Goal: Complete application form

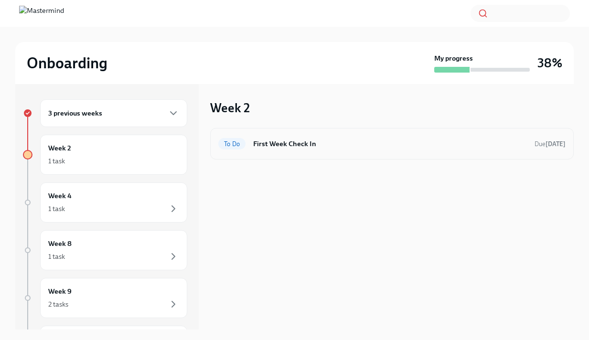
click at [518, 139] on h6 "First Week Check In" at bounding box center [390, 144] width 274 height 11
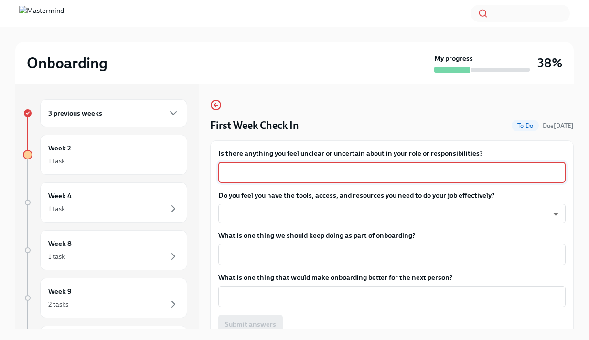
click at [288, 175] on textarea "Is there anything you feel unclear or uncertain about in your role or responsib…" at bounding box center [392, 172] width 336 height 11
click at [303, 175] on textarea "I feel that I am still gettting the full scope of my rule, but I feel clear" at bounding box center [392, 172] width 336 height 11
click at [374, 176] on textarea "I feel that I am still learning the full scope of my rule, but I feel clear" at bounding box center [392, 172] width 336 height 11
click at [448, 173] on textarea "I feel that I am still learning the full scope of my role, but I feel clear" at bounding box center [392, 172] width 336 height 11
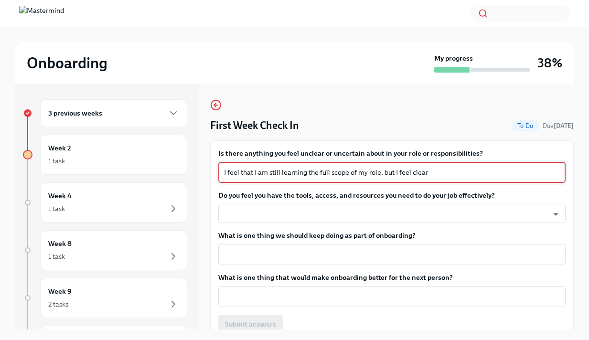
click at [414, 174] on textarea "I feel that I am still learning the full scope of my role, but I feel clear" at bounding box center [392, 172] width 336 height 11
drag, startPoint x: 486, startPoint y: 173, endPoint x: 476, endPoint y: 170, distance: 10.9
click at [476, 170] on textarea "I feel that I am still learning the full scope of my role, but I feel confident…" at bounding box center [392, 172] width 336 height 11
type textarea "I feel that I am still learning the full scope of my role, but I feel confident…"
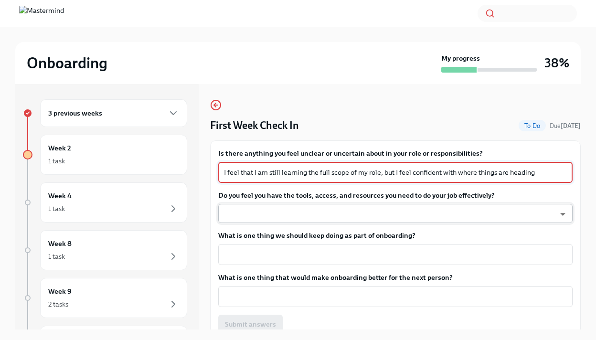
click at [449, 213] on body "Onboarding My progress 38% 3 previous weeks Week 2 1 task Week 4 1 task Week 8 …" at bounding box center [298, 178] width 596 height 357
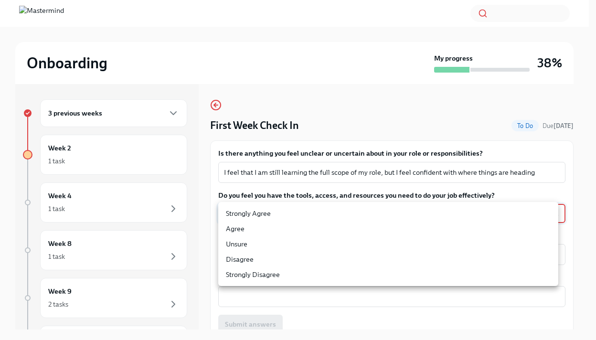
click at [296, 232] on li "Agree" at bounding box center [388, 228] width 340 height 15
type input "ksAIlvB33"
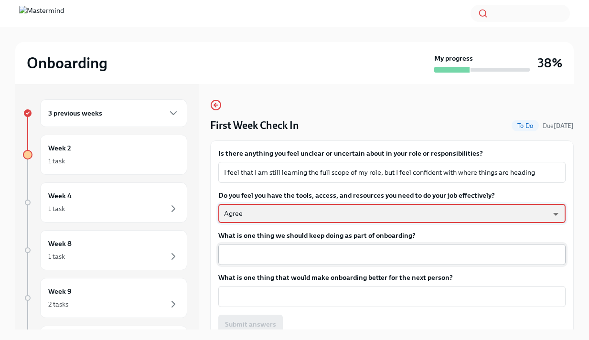
scroll to position [12, 0]
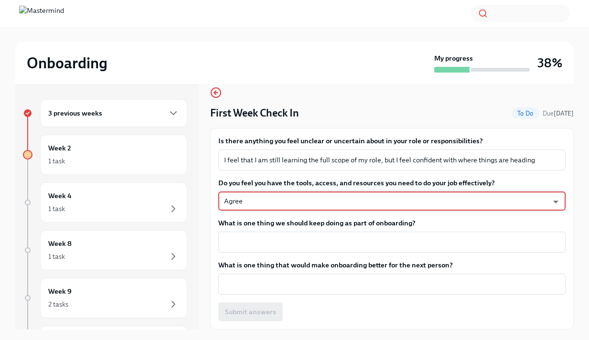
click at [298, 299] on div "Is there anything you feel unclear or uncertain about in your role or responsib…" at bounding box center [391, 228] width 347 height 185
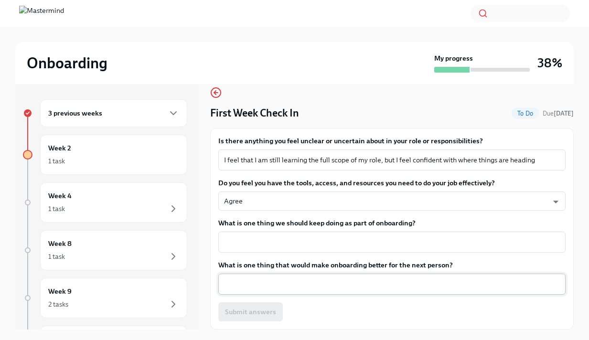
click at [297, 291] on div "x ​" at bounding box center [391, 284] width 347 height 21
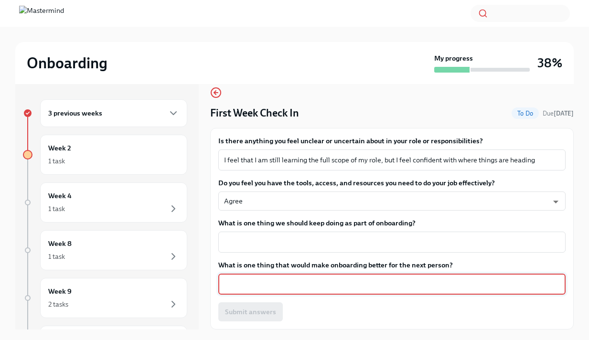
click at [305, 282] on textarea "What is one thing that would make onboarding better for the next person?" at bounding box center [392, 284] width 336 height 11
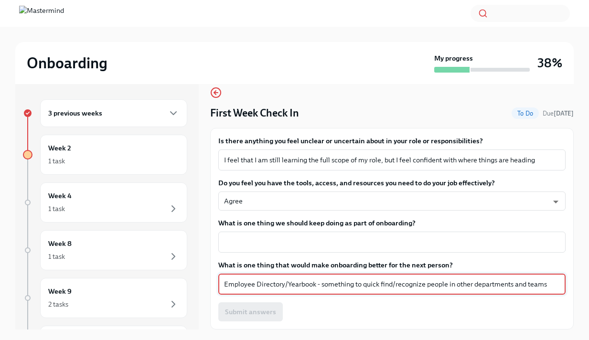
type textarea "Employee Directory/Yearbook - something to quick find/recognize people in other…"
click at [316, 322] on div "Is there anything you feel unclear or uncertain about in your role or responsib…" at bounding box center [392, 229] width 364 height 202
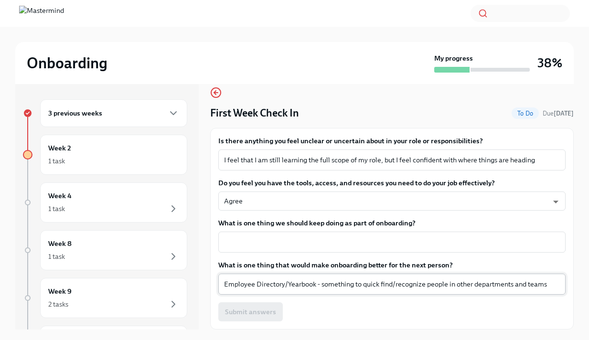
click at [292, 287] on textarea "Employee Directory/Yearbook - something to quick find/recognize people in other…" at bounding box center [392, 284] width 336 height 11
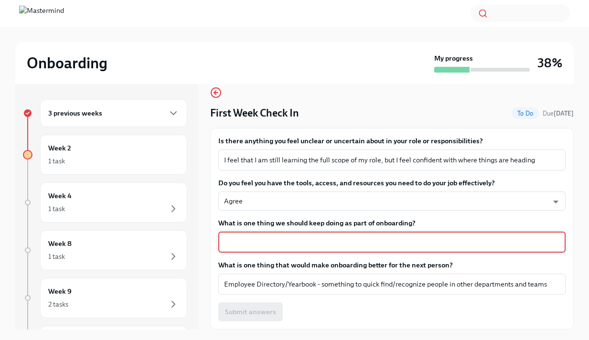
click at [350, 237] on textarea "What is one thing we should keep doing as part of onboarding?" at bounding box center [392, 242] width 336 height 11
click at [270, 243] on textarea "What is one thing we should keep doing as part of onboarding?" at bounding box center [392, 242] width 336 height 11
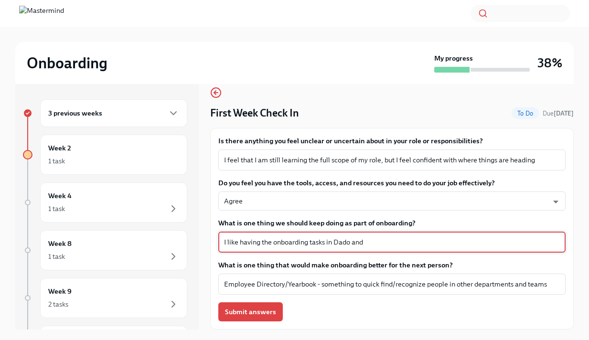
click at [401, 240] on textarea "I like having the onboarding tasks in Dado and" at bounding box center [392, 242] width 336 height 11
type textarea "I like having the onboarding tasks in Dado and Paycom"
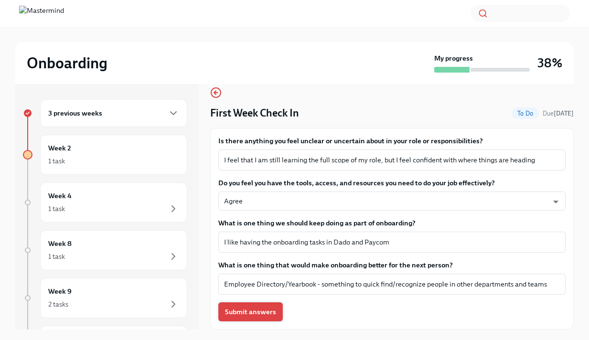
click at [246, 310] on span "Submit answers" at bounding box center [250, 312] width 51 height 10
